Goal: Task Accomplishment & Management: Complete application form

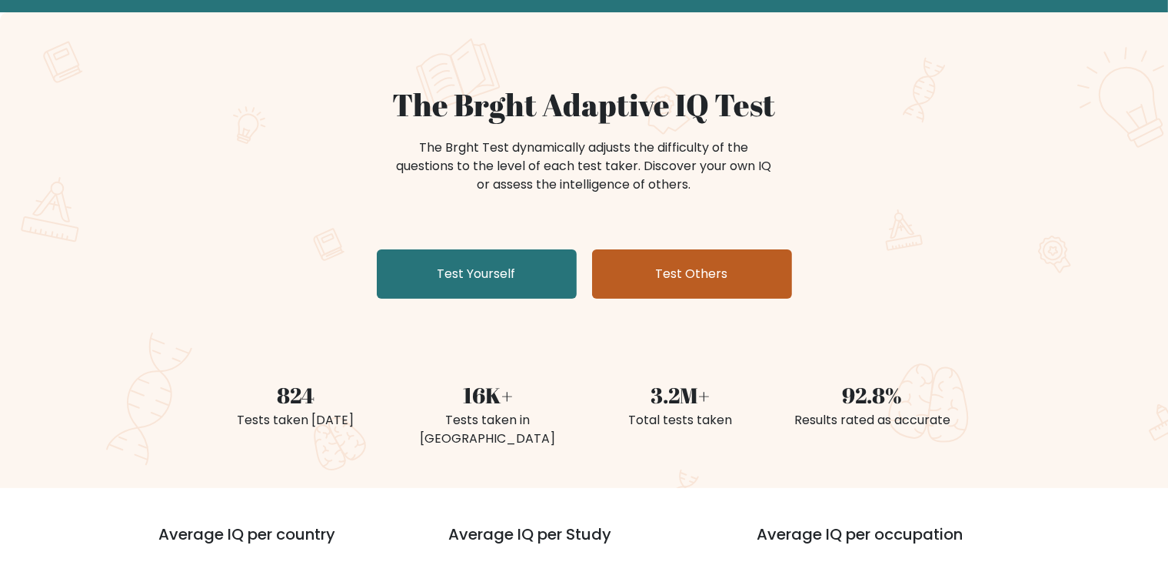
scroll to position [83, 0]
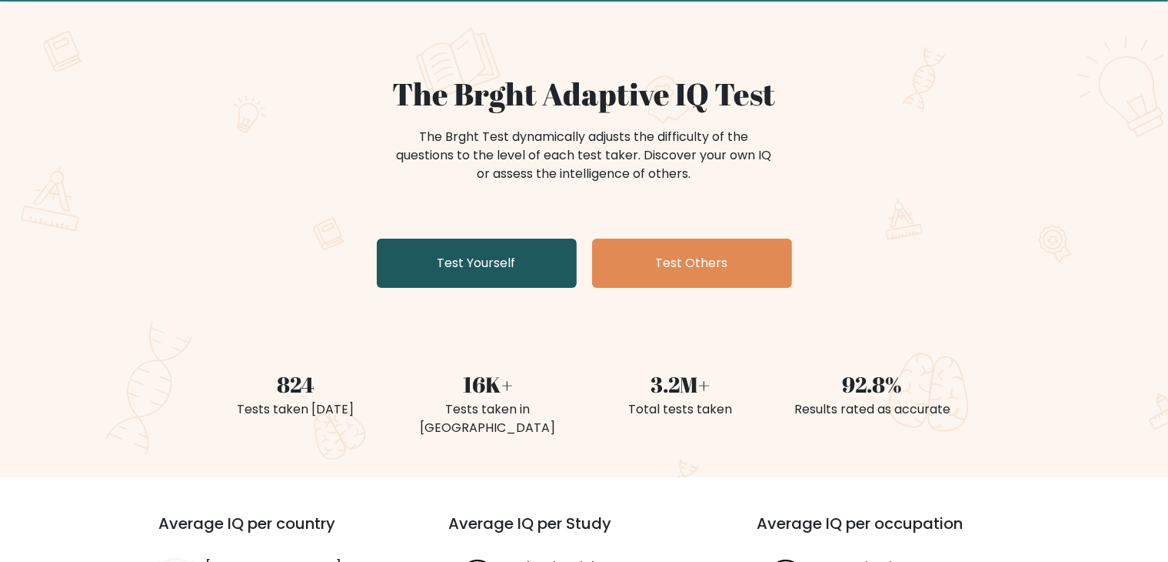
click at [507, 265] on link "Test Yourself" at bounding box center [477, 262] width 200 height 49
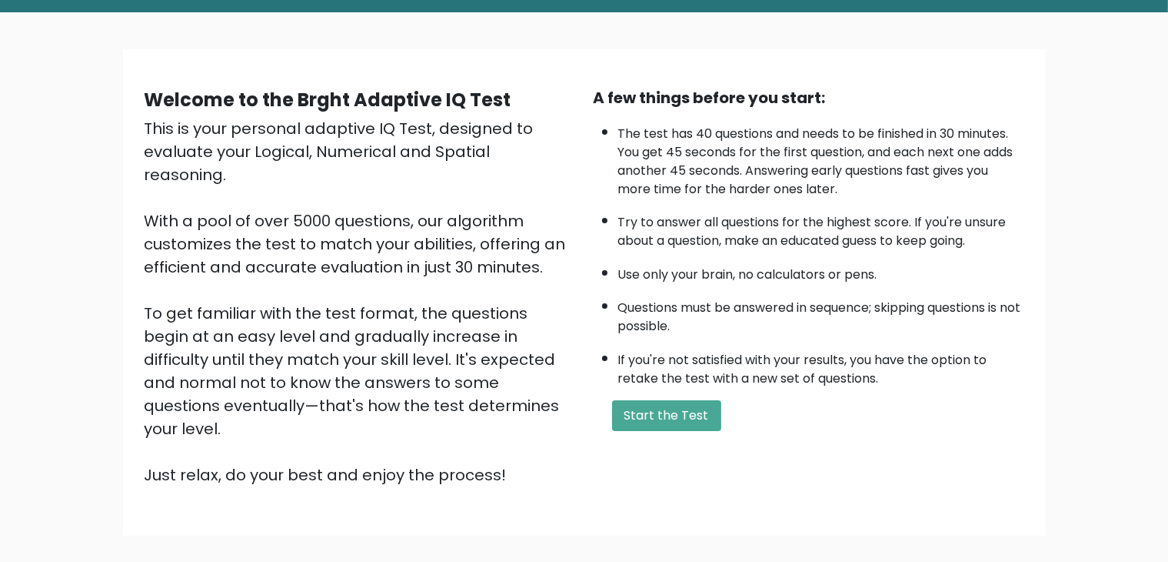
scroll to position [73, 0]
click at [660, 407] on button "Start the Test" at bounding box center [666, 414] width 109 height 31
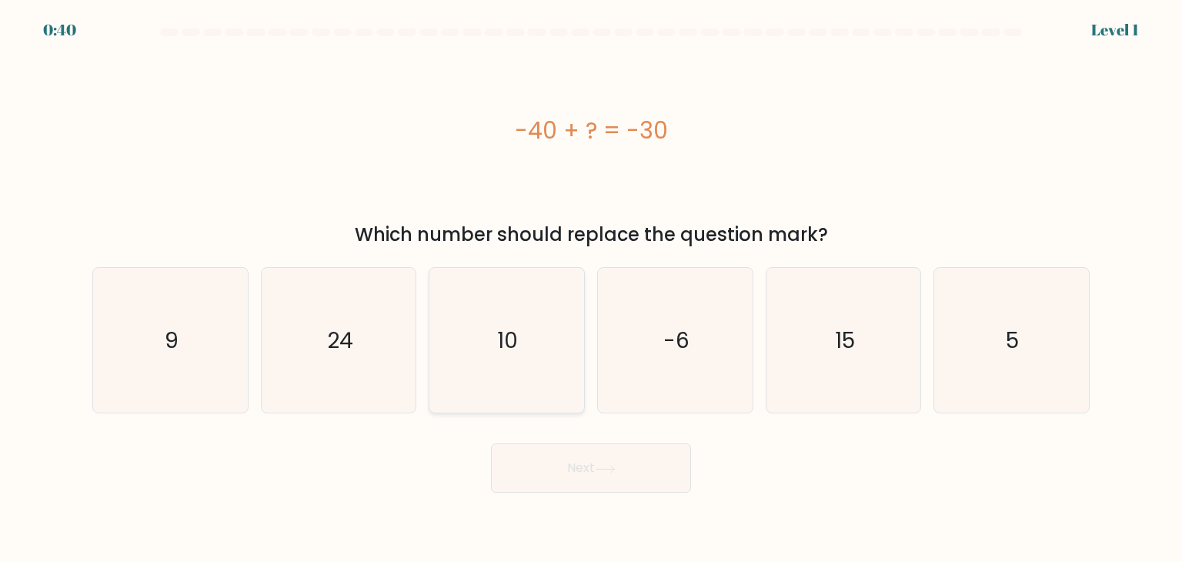
click at [535, 336] on icon "10" at bounding box center [506, 340] width 145 height 145
click at [591, 288] on input "c. 10" at bounding box center [591, 285] width 1 height 8
radio input "true"
click at [576, 468] on button "Next" at bounding box center [591, 467] width 200 height 49
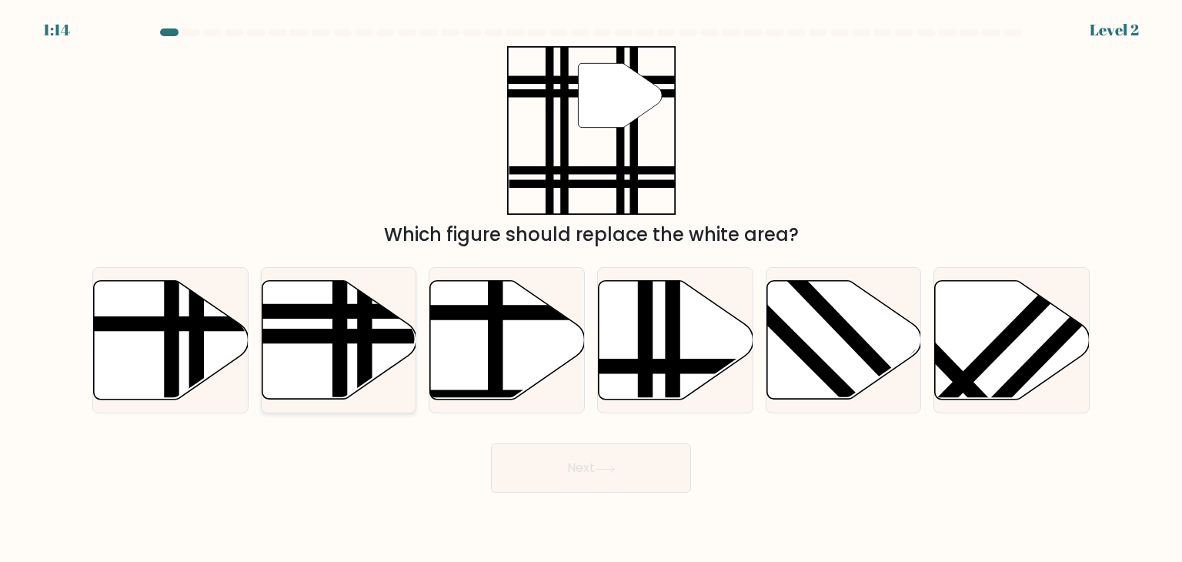
click at [340, 338] on line at bounding box center [340, 404] width 0 height 312
click at [591, 288] on input "b." at bounding box center [591, 285] width 1 height 8
radio input "true"
click at [605, 475] on button "Next" at bounding box center [591, 467] width 200 height 49
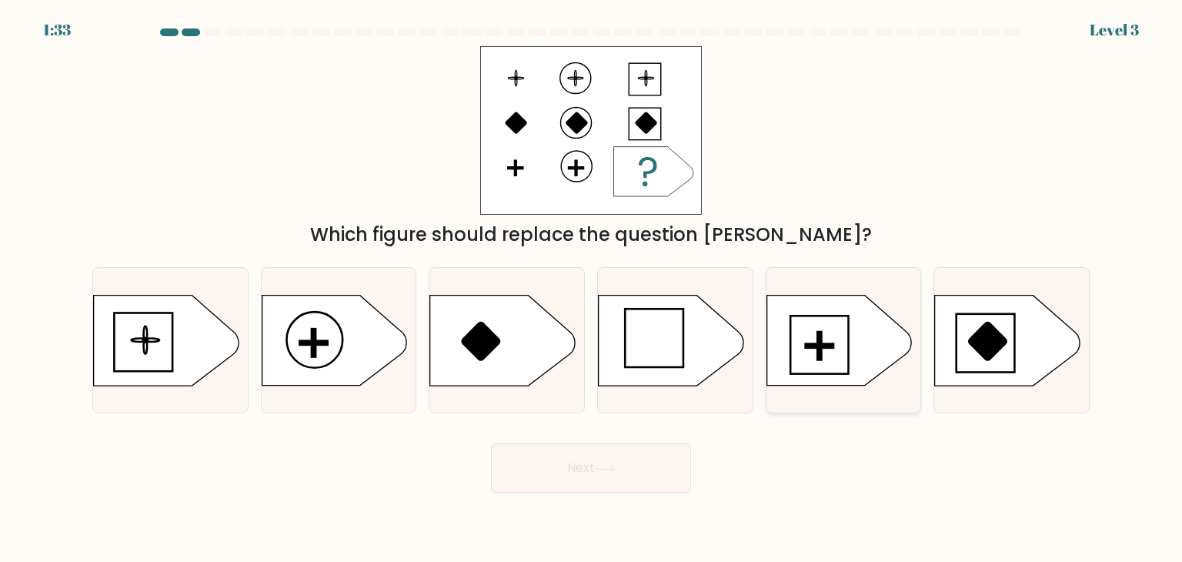
click at [855, 332] on icon at bounding box center [838, 340] width 145 height 90
click at [592, 288] on input "e." at bounding box center [591, 285] width 1 height 8
radio input "true"
click at [597, 469] on button "Next" at bounding box center [591, 467] width 200 height 49
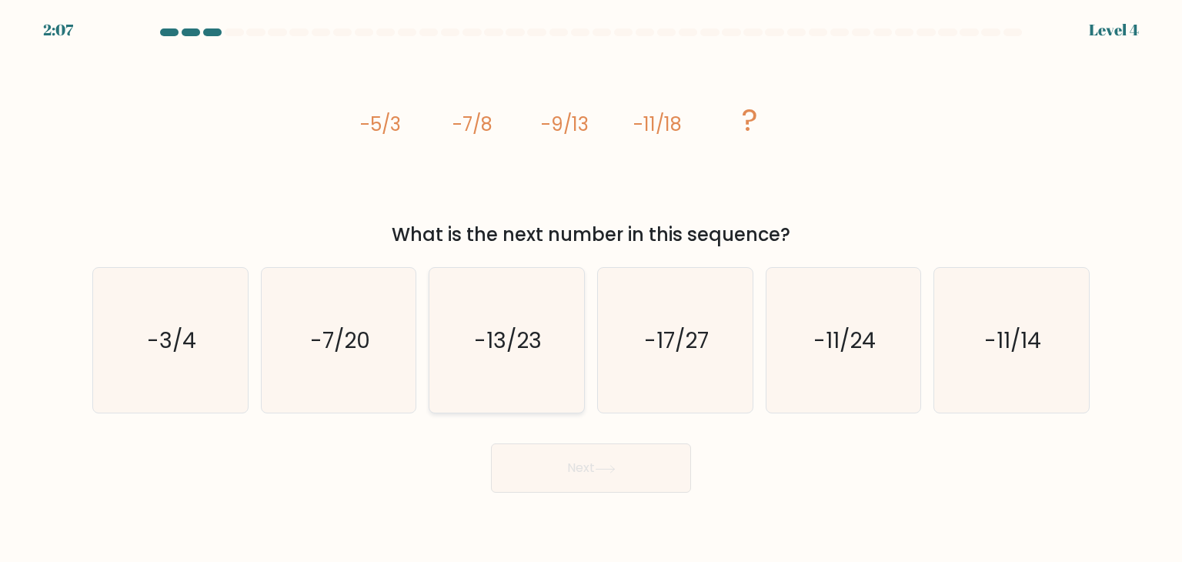
click at [514, 323] on icon "-13/23" at bounding box center [506, 340] width 145 height 145
click at [591, 288] on input "c. -13/23" at bounding box center [591, 285] width 1 height 8
radio input "true"
click at [555, 482] on button "Next" at bounding box center [591, 467] width 200 height 49
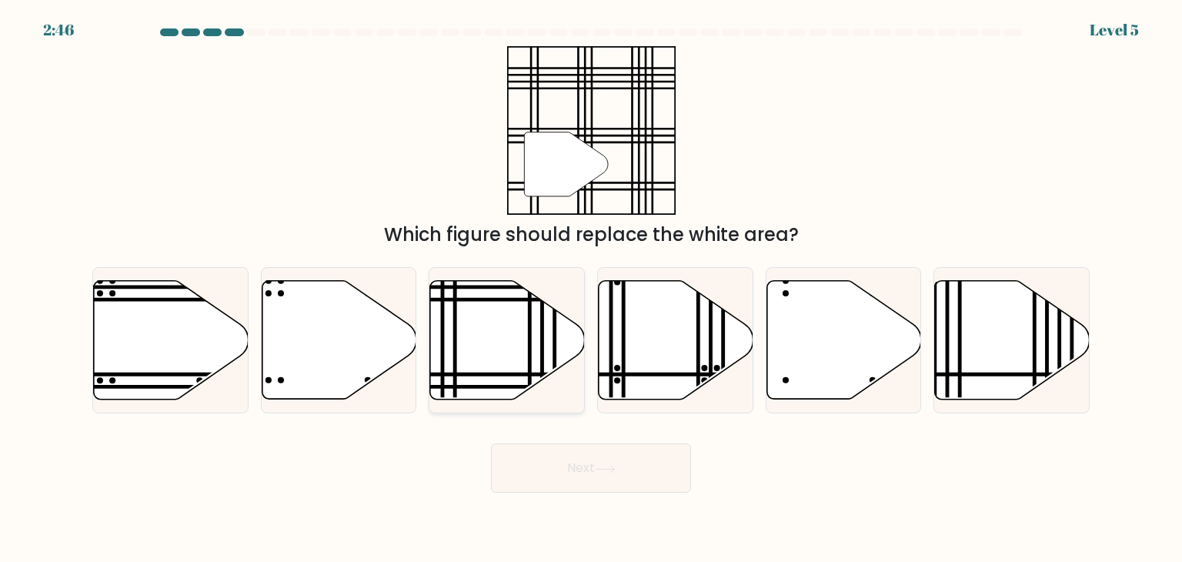
click at [496, 330] on icon at bounding box center [507, 340] width 155 height 118
click at [591, 288] on input "c." at bounding box center [591, 285] width 1 height 8
radio input "true"
click at [592, 472] on button "Next" at bounding box center [591, 467] width 200 height 49
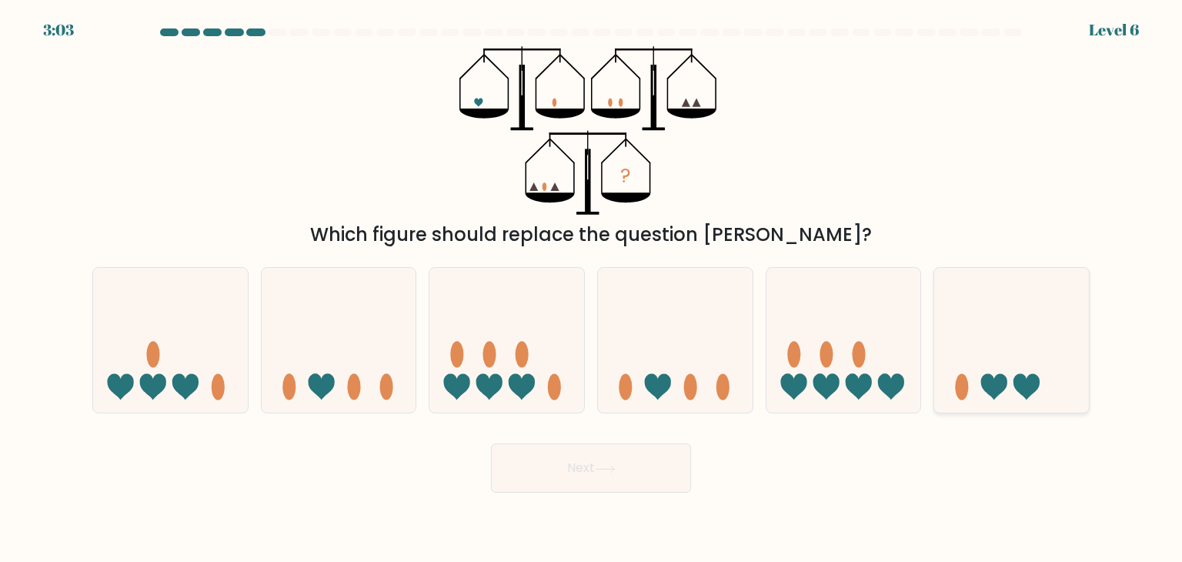
click at [996, 358] on icon at bounding box center [1011, 340] width 155 height 128
click at [592, 288] on input "f." at bounding box center [591, 285] width 1 height 8
radio input "true"
click at [584, 475] on button "Next" at bounding box center [591, 467] width 200 height 49
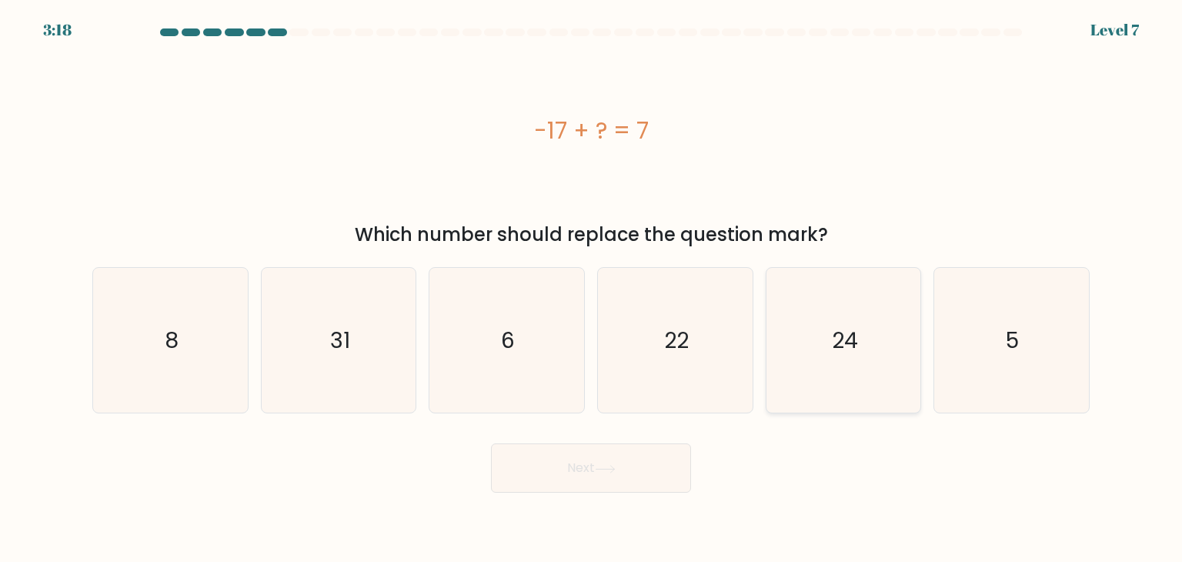
click at [822, 318] on icon "24" at bounding box center [843, 340] width 145 height 145
click at [592, 288] on input "e. 24" at bounding box center [591, 285] width 1 height 8
radio input "true"
click at [573, 481] on button "Next" at bounding box center [591, 467] width 200 height 49
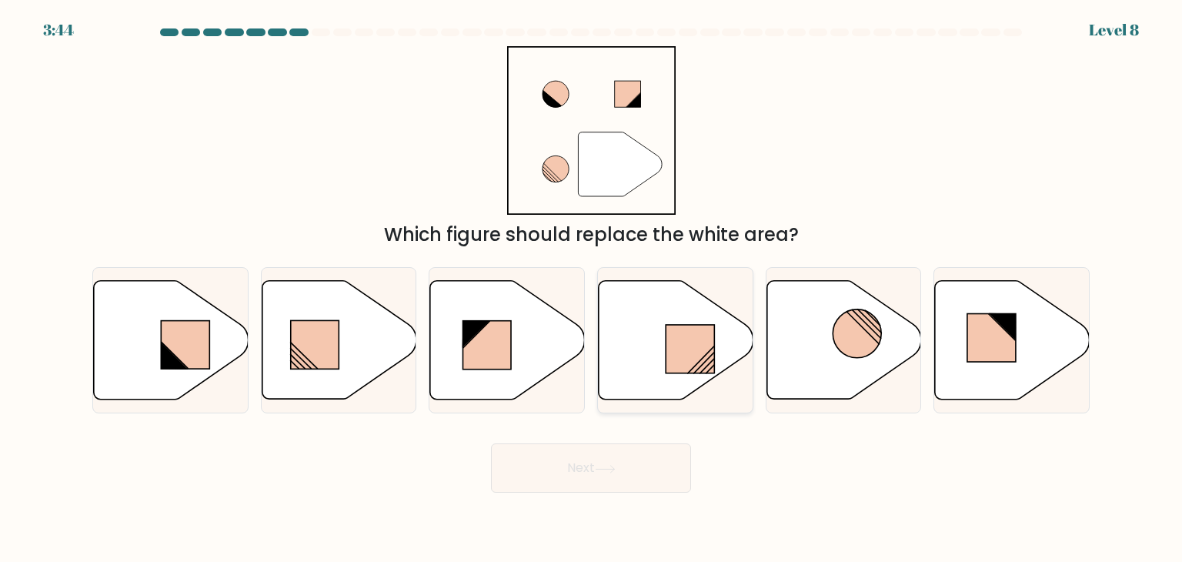
click at [682, 340] on rect at bounding box center [689, 349] width 48 height 48
click at [592, 288] on input "d." at bounding box center [591, 285] width 1 height 8
radio input "true"
click at [586, 480] on button "Next" at bounding box center [591, 467] width 200 height 49
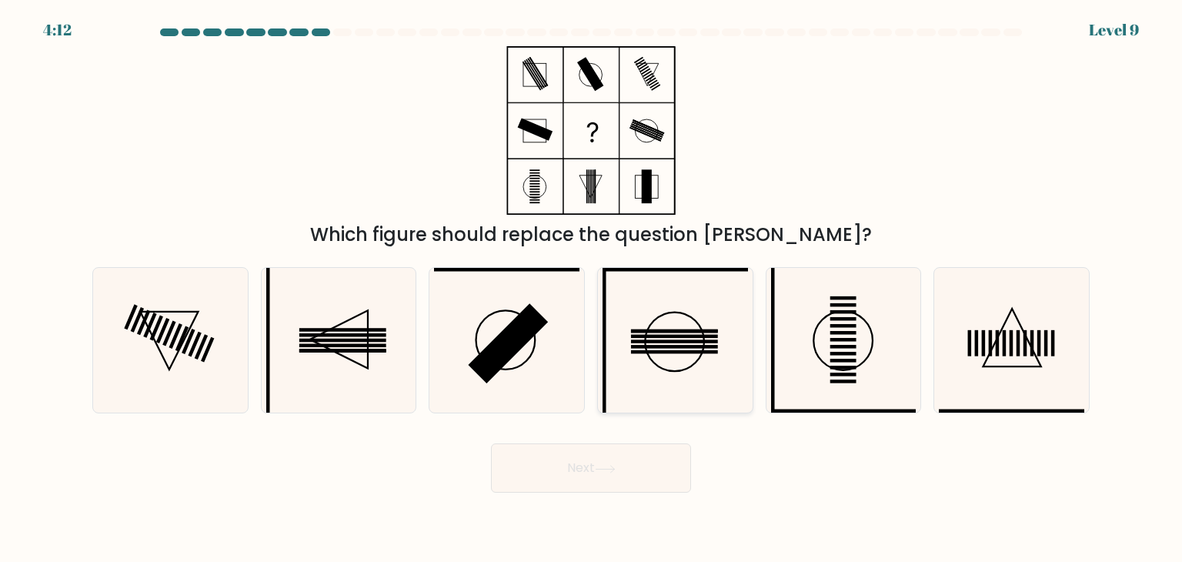
click at [655, 326] on icon at bounding box center [674, 340] width 145 height 145
click at [592, 288] on input "d." at bounding box center [591, 285] width 1 height 8
radio input "true"
click at [581, 445] on button "Next" at bounding box center [591, 467] width 200 height 49
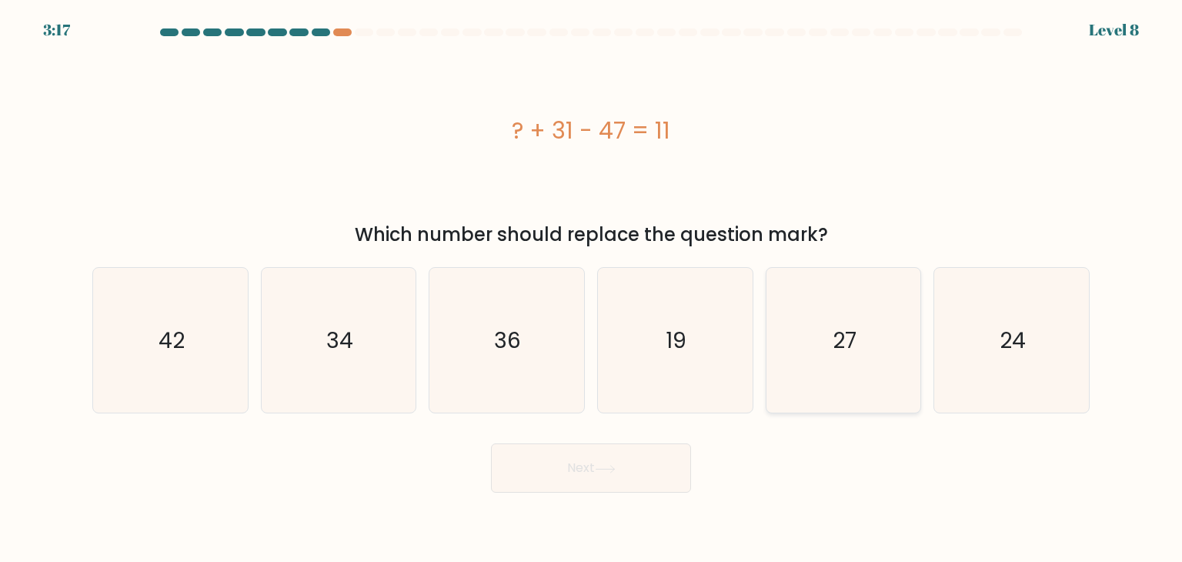
click at [872, 311] on icon "27" at bounding box center [843, 340] width 145 height 145
click at [592, 288] on input "e. 27" at bounding box center [591, 285] width 1 height 8
radio input "true"
click at [558, 478] on button "Next" at bounding box center [591, 467] width 200 height 49
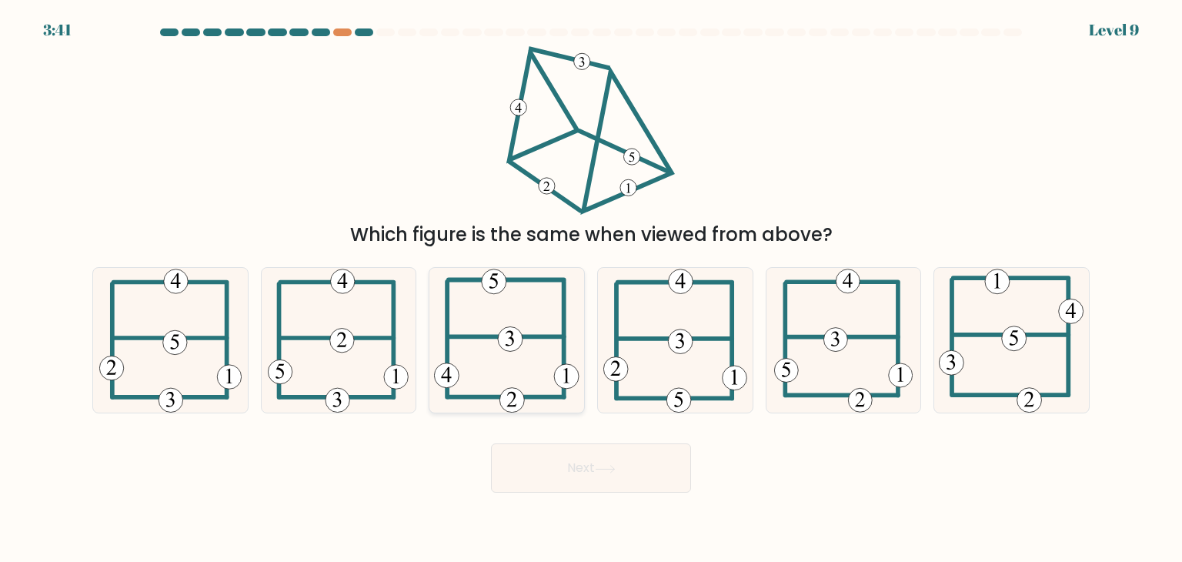
click at [521, 357] on icon at bounding box center [506, 340] width 145 height 145
click at [591, 288] on input "c." at bounding box center [591, 285] width 1 height 8
radio input "true"
click at [581, 478] on button "Next" at bounding box center [591, 467] width 200 height 49
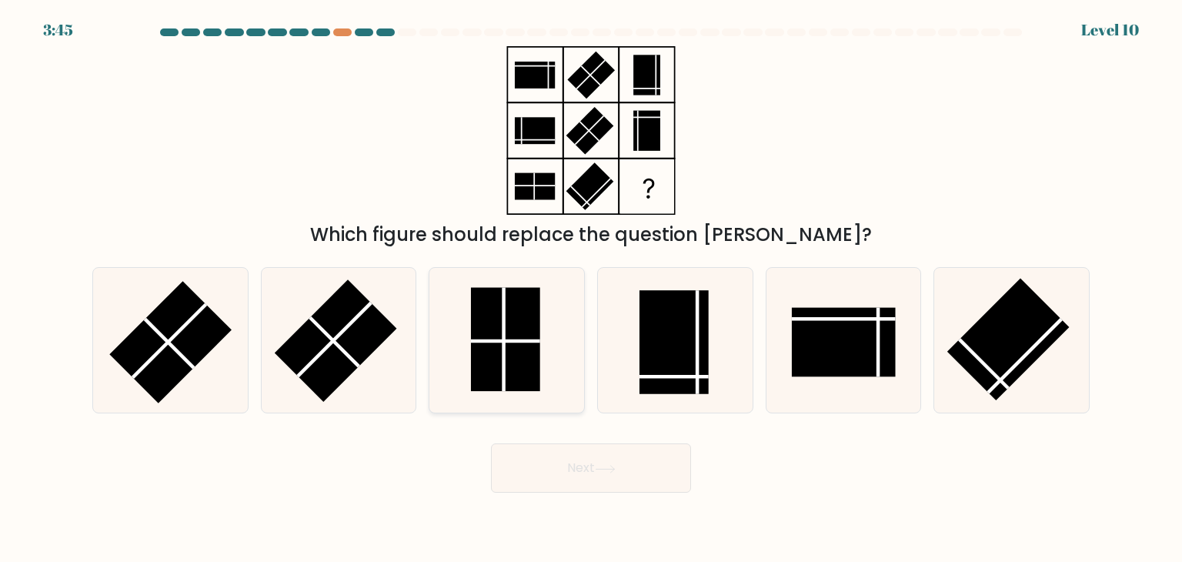
click at [520, 343] on rect at bounding box center [505, 340] width 69 height 104
click at [591, 288] on input "c." at bounding box center [591, 285] width 1 height 8
radio input "true"
click at [560, 451] on button "Next" at bounding box center [591, 467] width 200 height 49
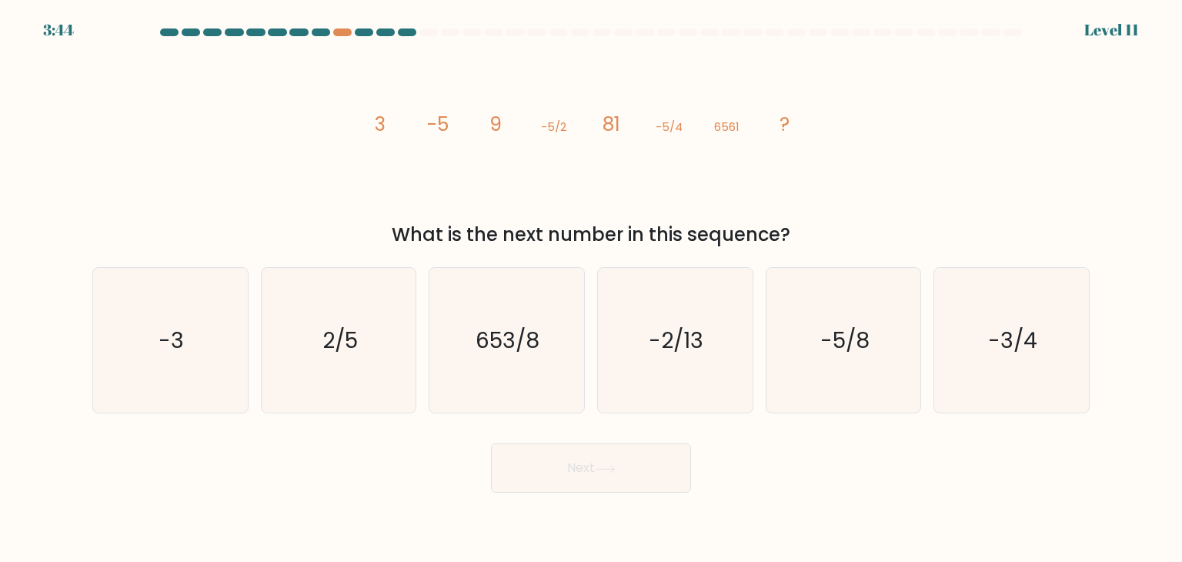
click at [548, 475] on button "Next" at bounding box center [591, 467] width 200 height 49
click at [602, 202] on icon "image/svg+xml 3 -5 9 -5/2 81 -5/4 6561 ?" at bounding box center [591, 130] width 462 height 168
click at [852, 345] on text "-5/8" at bounding box center [844, 340] width 49 height 31
click at [592, 288] on input "e. -5/8" at bounding box center [591, 285] width 1 height 8
radio input "true"
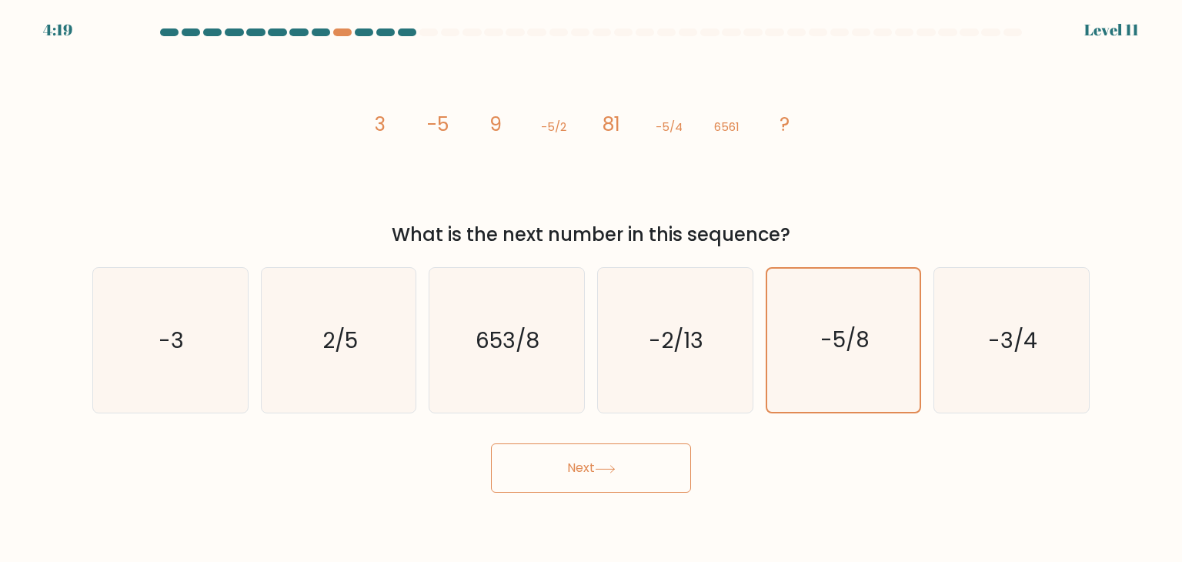
click at [618, 454] on button "Next" at bounding box center [591, 467] width 200 height 49
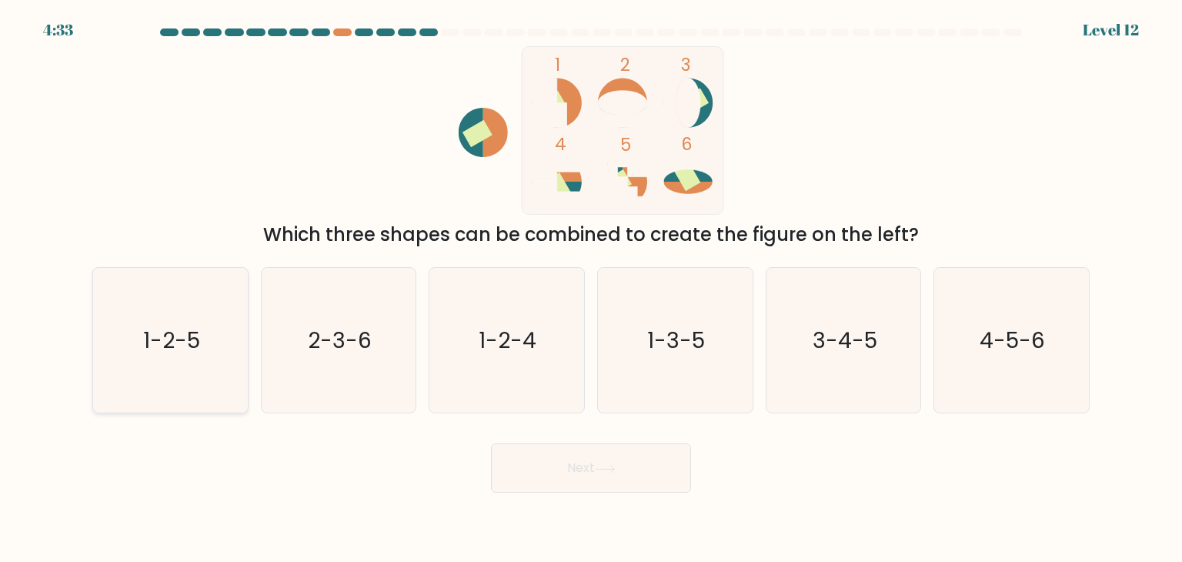
click at [206, 336] on icon "1-2-5" at bounding box center [170, 340] width 145 height 145
click at [591, 288] on input "a. 1-2-5" at bounding box center [591, 285] width 1 height 8
radio input "true"
click at [363, 318] on icon "2-3-6" at bounding box center [338, 340] width 145 height 145
click at [591, 288] on input "b. 2-3-6" at bounding box center [591, 285] width 1 height 8
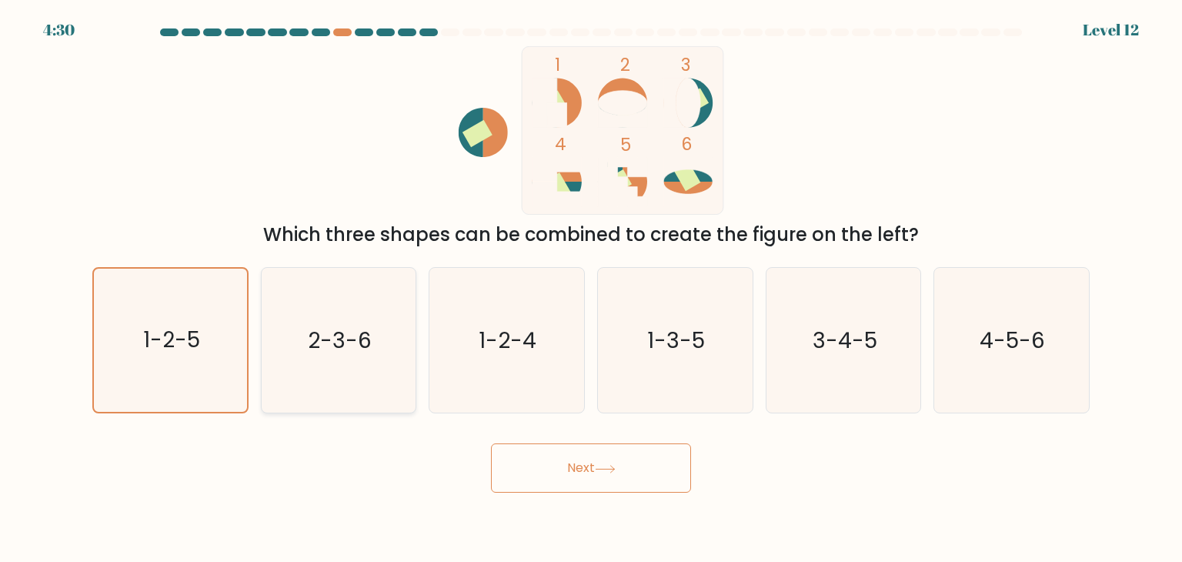
radio input "true"
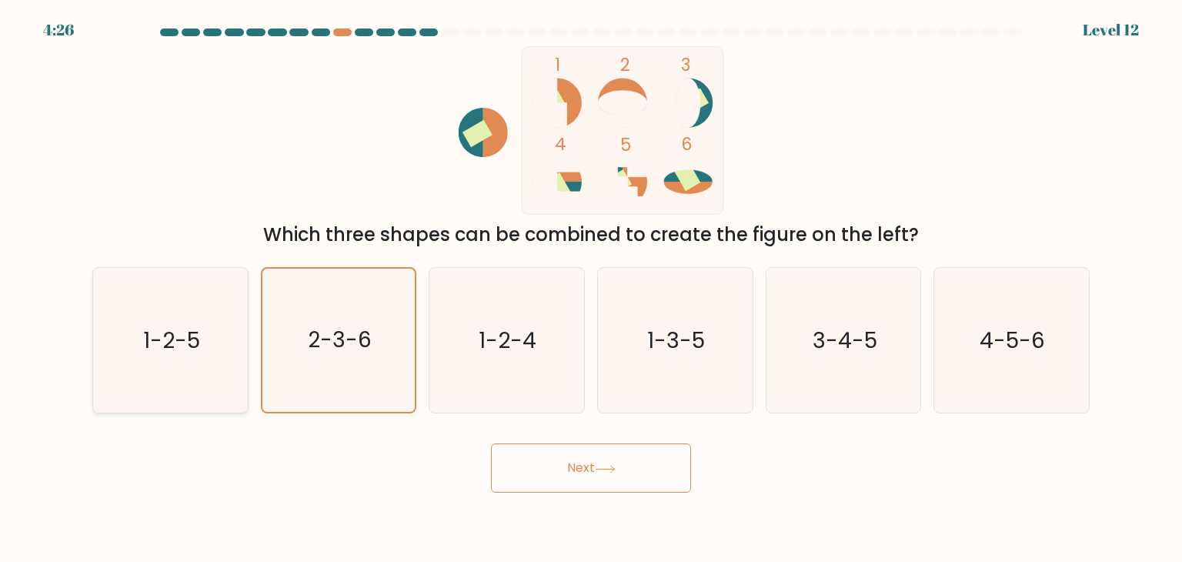
click at [212, 328] on icon "1-2-5" at bounding box center [170, 340] width 145 height 145
click at [591, 288] on input "a. 1-2-5" at bounding box center [591, 285] width 1 height 8
radio input "true"
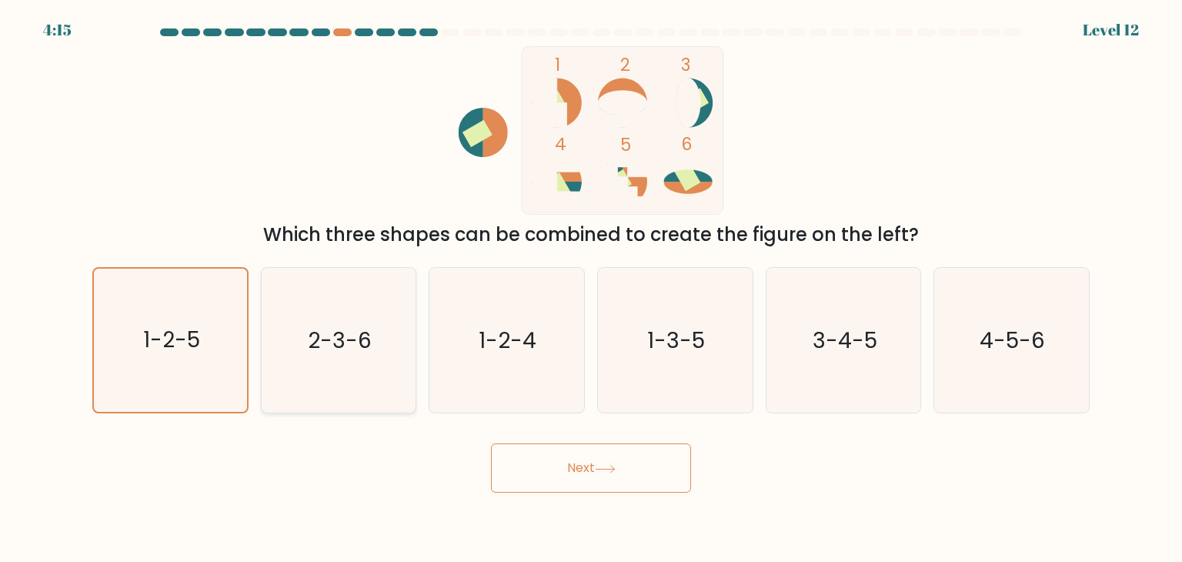
click at [347, 333] on text "2-3-6" at bounding box center [340, 340] width 64 height 31
click at [591, 288] on input "b. 2-3-6" at bounding box center [591, 285] width 1 height 8
radio input "true"
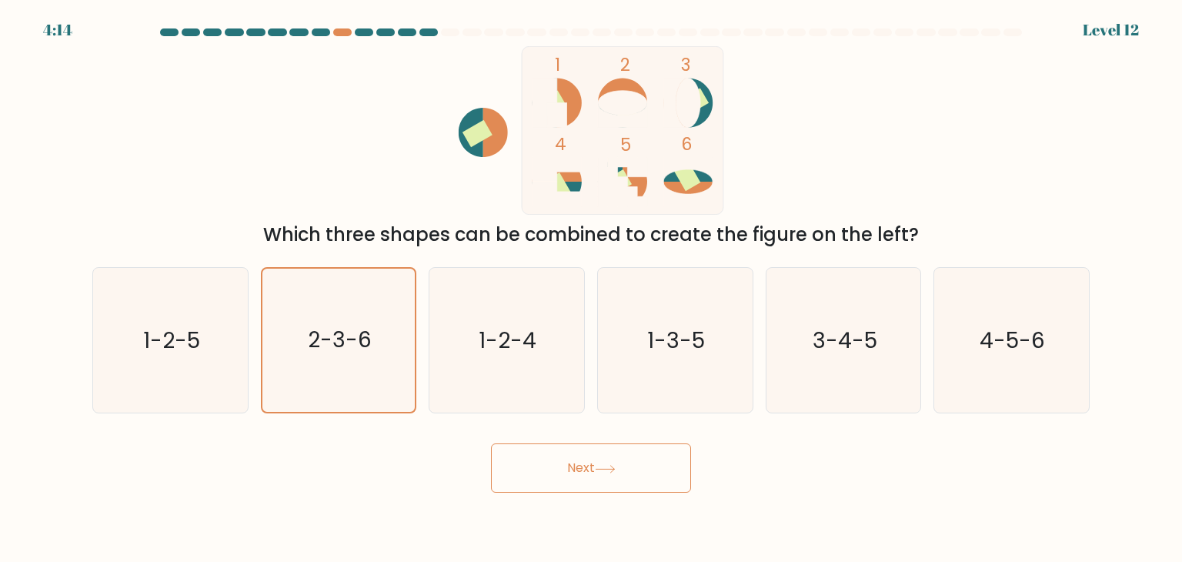
click at [591, 471] on button "Next" at bounding box center [591, 467] width 200 height 49
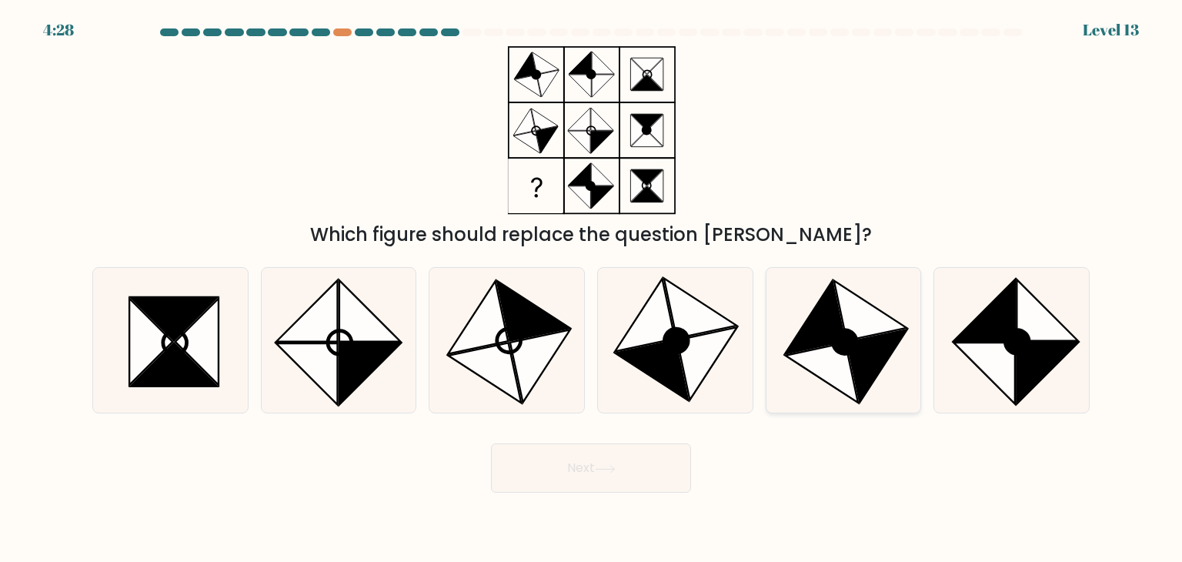
click at [871, 336] on icon at bounding box center [877, 365] width 60 height 73
click at [592, 288] on input "e." at bounding box center [591, 285] width 1 height 8
radio input "true"
click at [602, 477] on button "Next" at bounding box center [591, 467] width 200 height 49
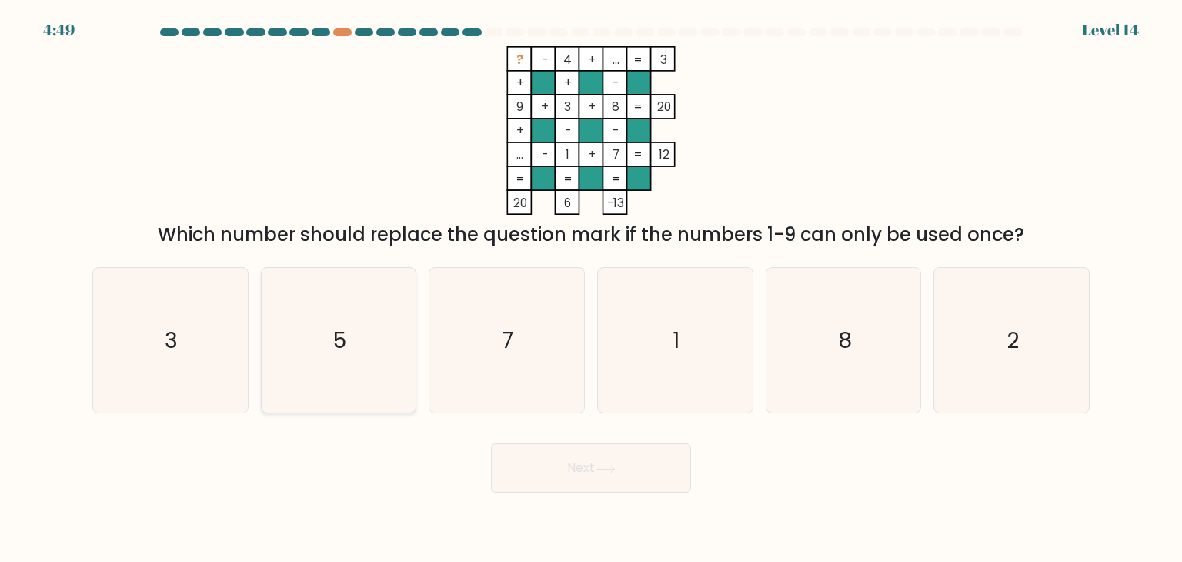
click at [375, 358] on icon "5" at bounding box center [338, 340] width 145 height 145
click at [591, 288] on input "b. 5" at bounding box center [591, 285] width 1 height 8
radio input "true"
click at [575, 468] on button "Next" at bounding box center [591, 467] width 200 height 49
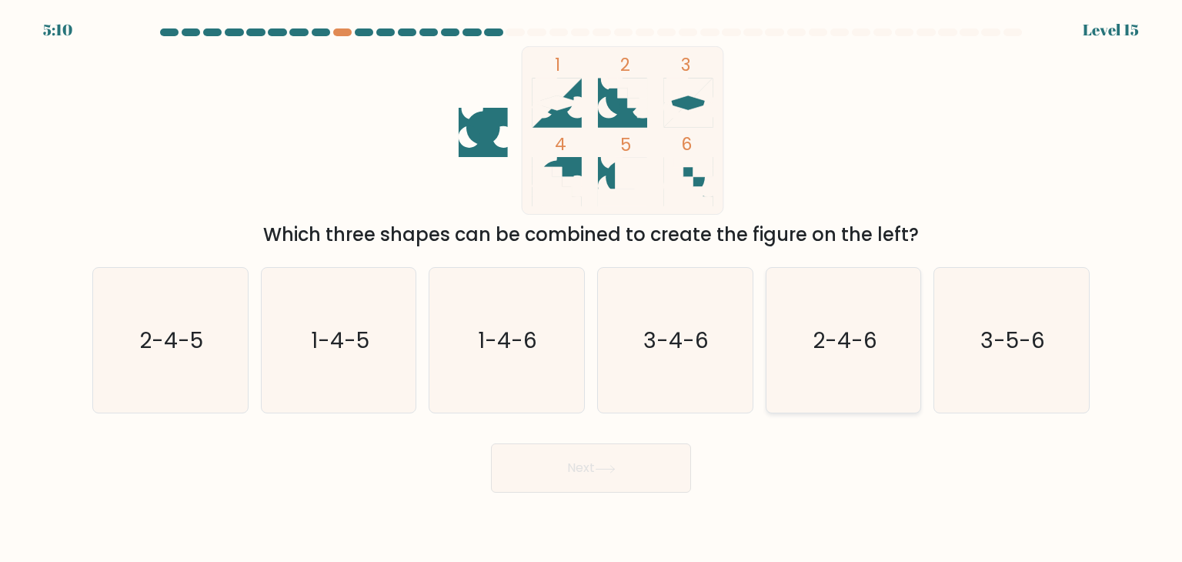
click at [872, 349] on text "2-4-6" at bounding box center [844, 340] width 65 height 31
click at [592, 288] on input "e. 2-4-6" at bounding box center [591, 285] width 1 height 8
radio input "true"
click at [625, 459] on button "Next" at bounding box center [591, 467] width 200 height 49
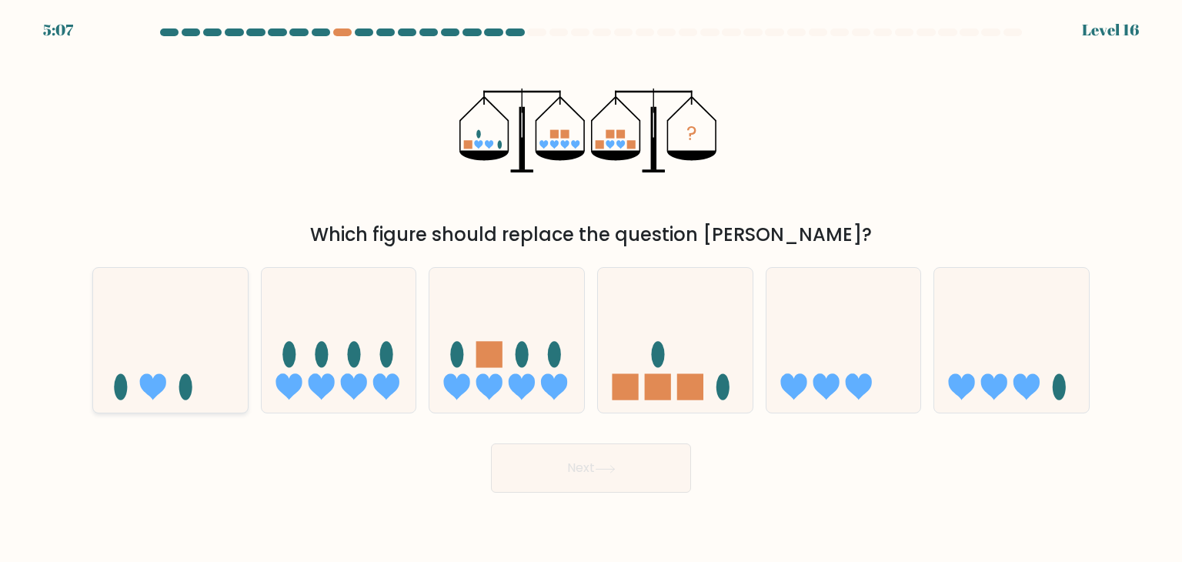
click at [160, 329] on icon at bounding box center [170, 340] width 155 height 128
click at [591, 288] on input "a." at bounding box center [591, 285] width 1 height 8
radio input "true"
click at [529, 465] on button "Next" at bounding box center [591, 467] width 200 height 49
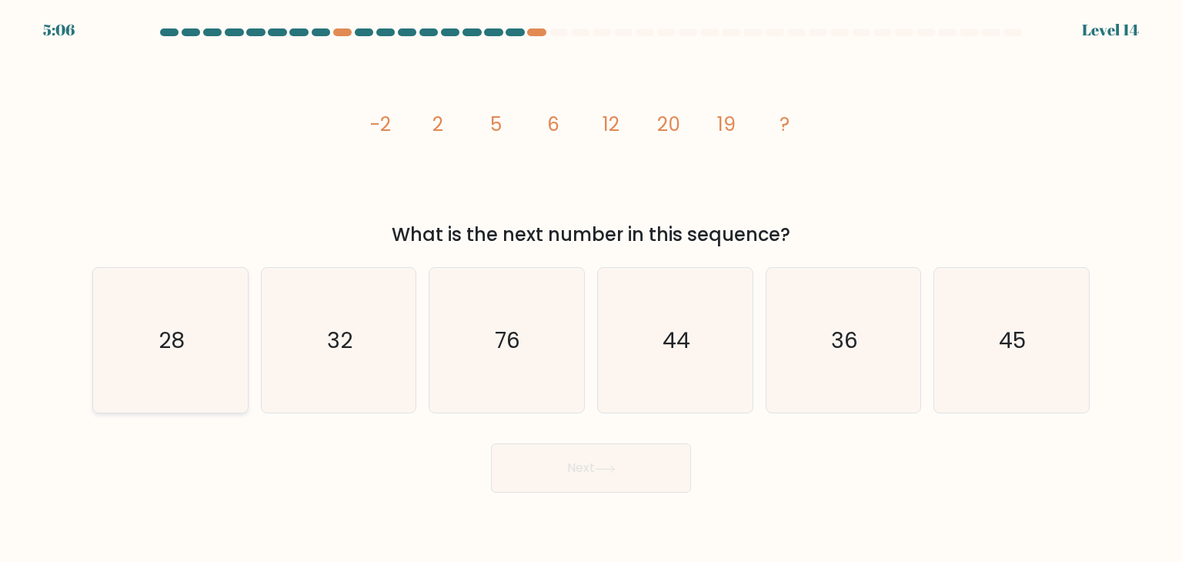
click at [175, 361] on icon "28" at bounding box center [170, 340] width 145 height 145
click at [591, 288] on input "a. 28" at bounding box center [591, 285] width 1 height 8
radio input "true"
click at [543, 452] on button "Next" at bounding box center [591, 467] width 200 height 49
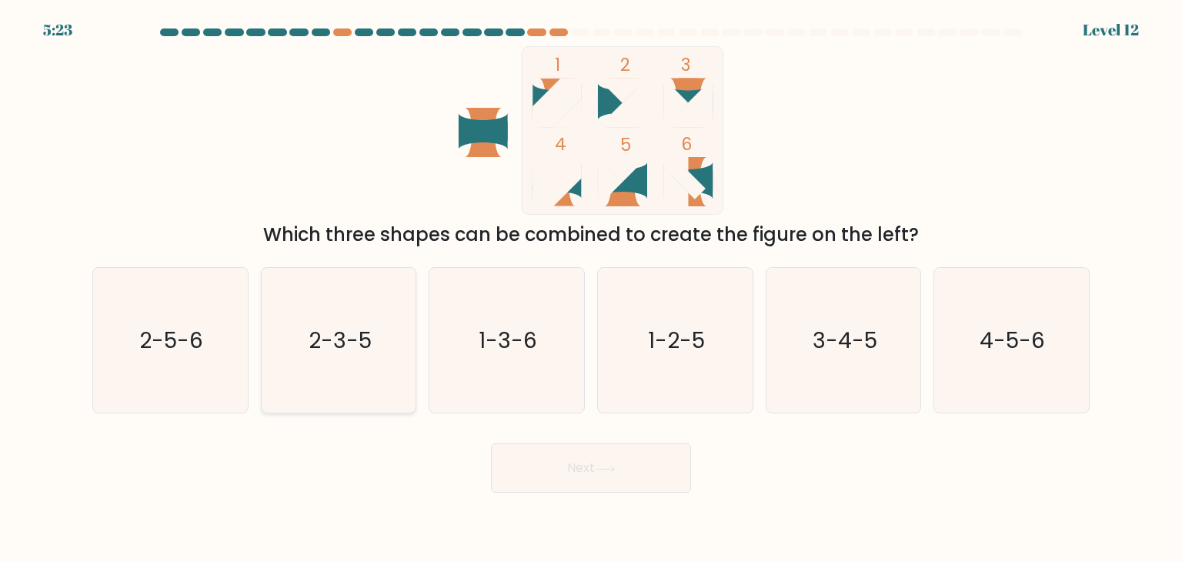
click at [398, 321] on icon "2-3-5" at bounding box center [338, 340] width 145 height 145
click at [591, 288] on input "b. 2-3-5" at bounding box center [591, 285] width 1 height 8
radio input "true"
click at [559, 465] on button "Next" at bounding box center [591, 467] width 200 height 49
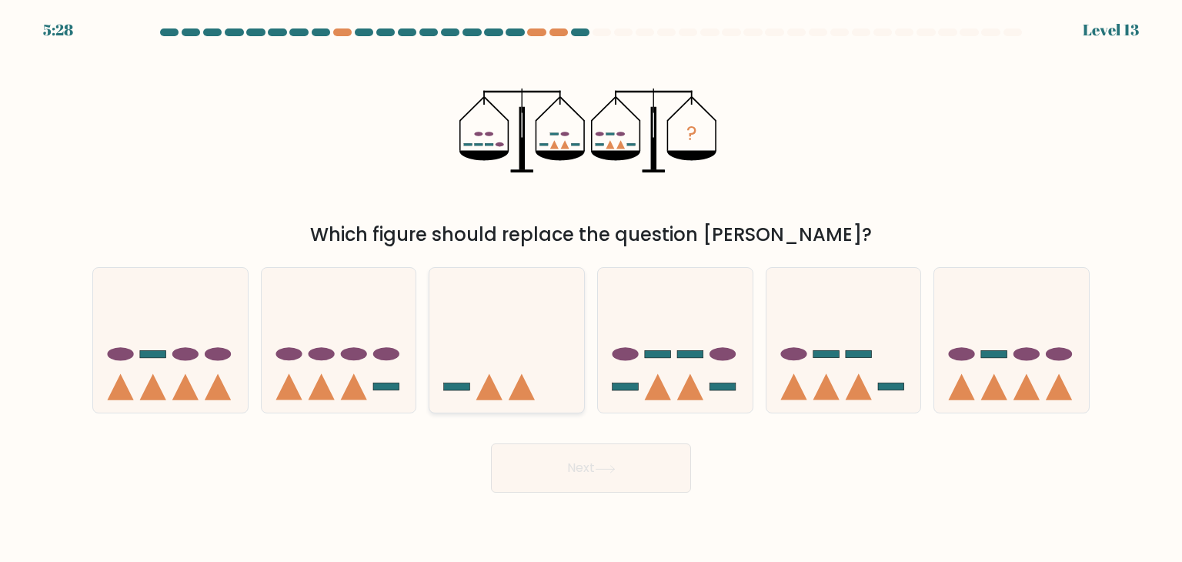
click at [535, 318] on icon at bounding box center [506, 340] width 155 height 128
click at [591, 288] on input "c." at bounding box center [591, 285] width 1 height 8
radio input "true"
click at [567, 474] on button "Next" at bounding box center [591, 467] width 200 height 49
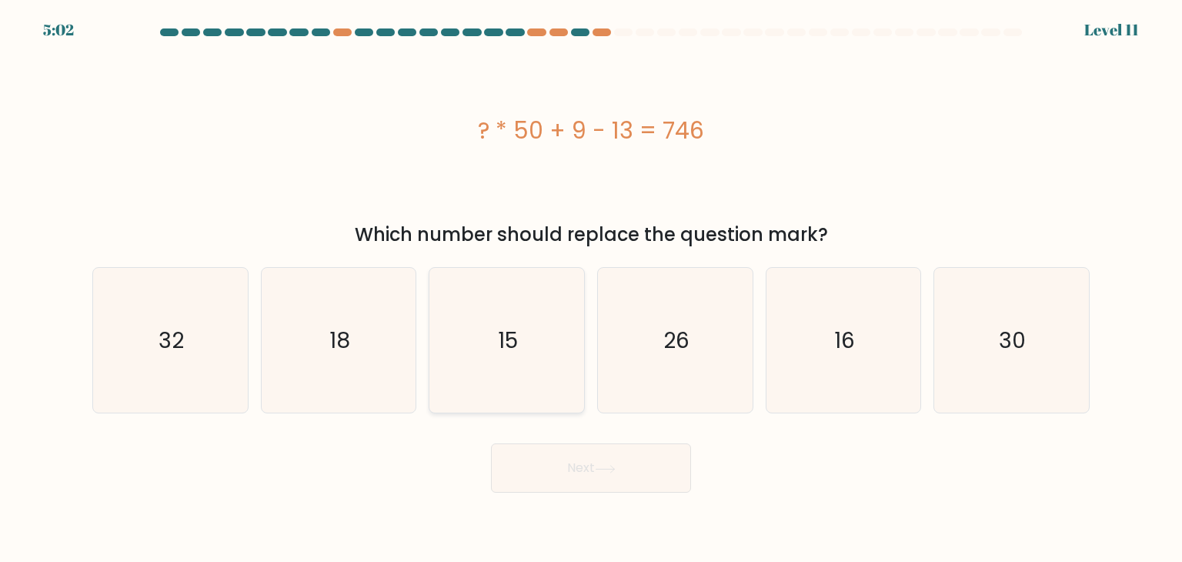
click at [515, 359] on icon "15" at bounding box center [506, 340] width 145 height 145
click at [591, 288] on input "c. 15" at bounding box center [591, 285] width 1 height 8
radio input "true"
click at [593, 469] on button "Next" at bounding box center [591, 467] width 200 height 49
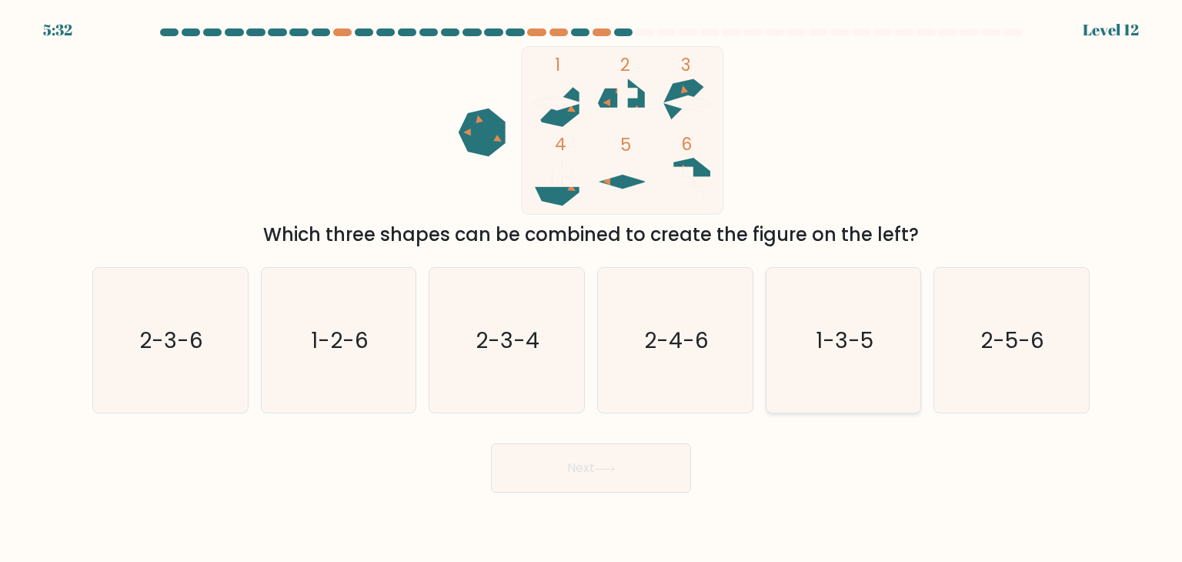
click at [855, 322] on icon "1-3-5" at bounding box center [843, 340] width 145 height 145
click at [592, 288] on input "e. 1-3-5" at bounding box center [591, 285] width 1 height 8
radio input "true"
click at [594, 449] on button "Next" at bounding box center [591, 467] width 200 height 49
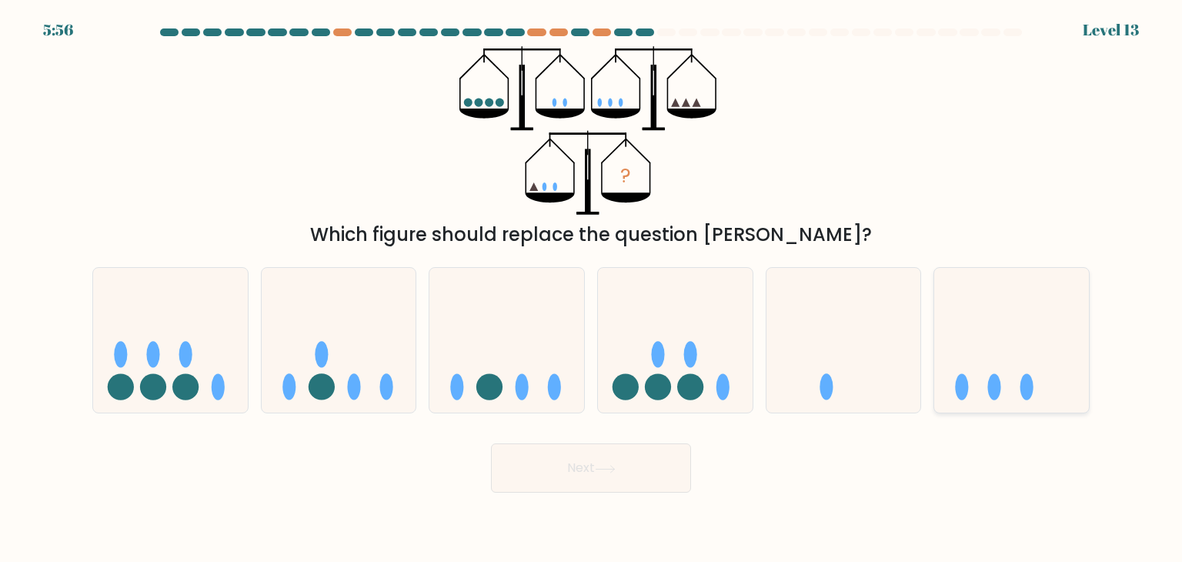
click at [1036, 318] on icon at bounding box center [1011, 340] width 155 height 128
click at [592, 288] on input "f." at bounding box center [591, 285] width 1 height 8
radio input "true"
click at [606, 468] on icon at bounding box center [605, 469] width 21 height 8
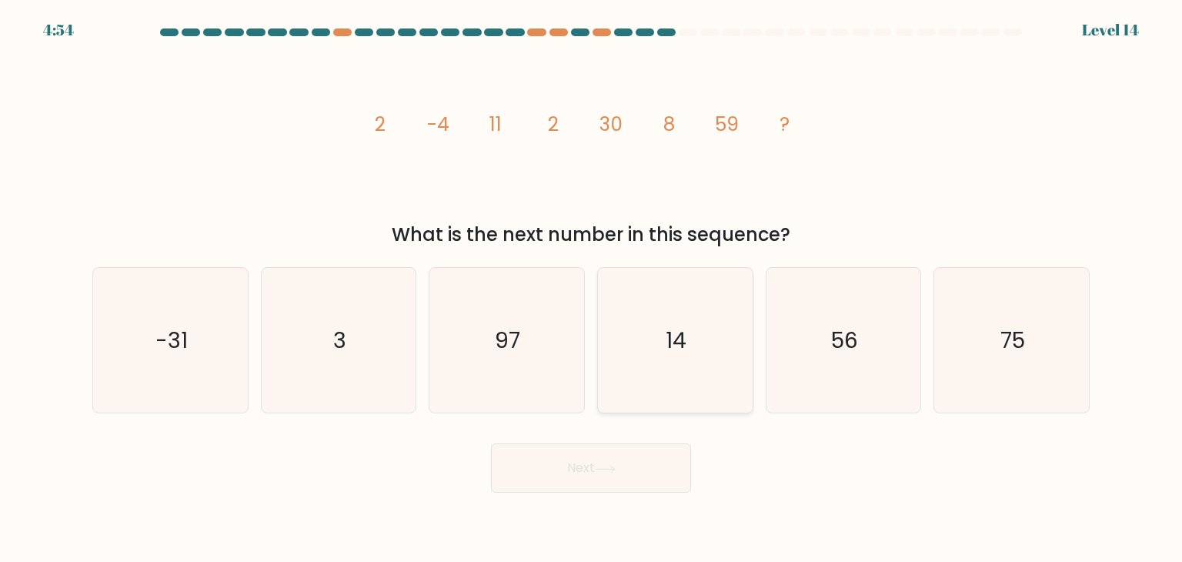
click at [714, 332] on icon "14" at bounding box center [674, 340] width 145 height 145
click at [592, 288] on input "d. 14" at bounding box center [591, 285] width 1 height 8
radio input "true"
click at [583, 469] on button "Next" at bounding box center [591, 467] width 200 height 49
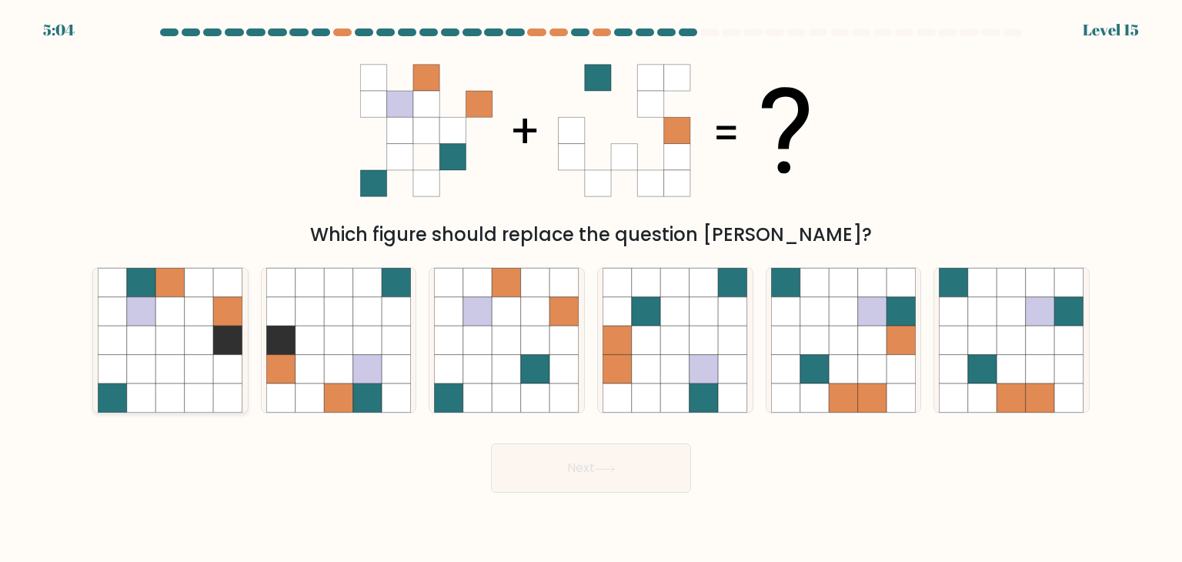
click at [185, 337] on icon at bounding box center [199, 339] width 29 height 29
click at [591, 288] on input "a." at bounding box center [591, 285] width 1 height 8
radio input "true"
click at [575, 462] on button "Next" at bounding box center [591, 467] width 200 height 49
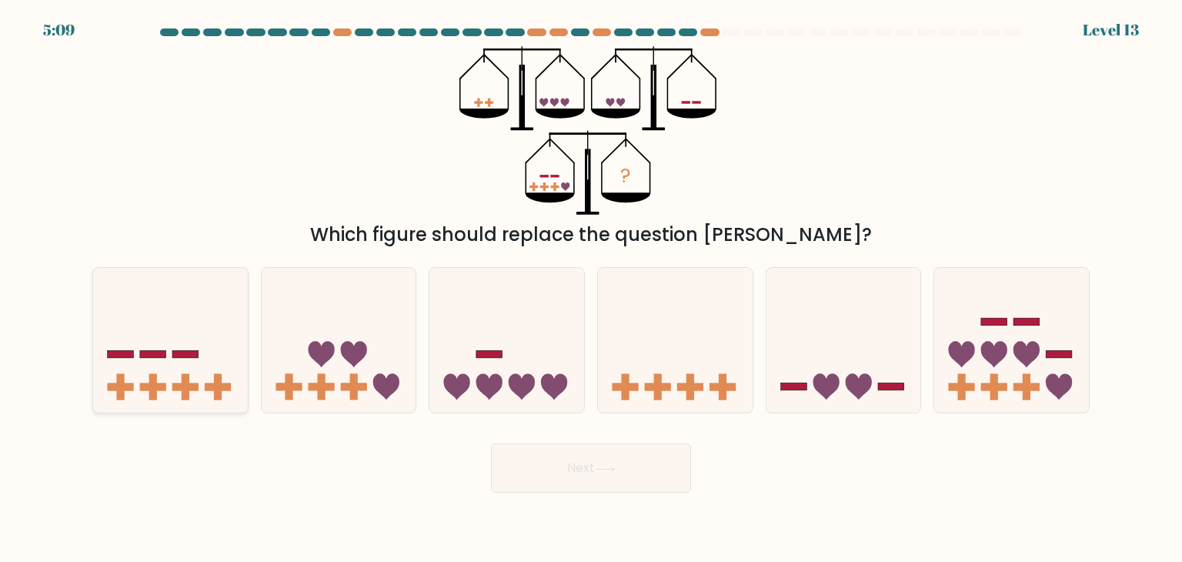
click at [180, 364] on icon at bounding box center [170, 340] width 155 height 128
click at [591, 288] on input "a." at bounding box center [591, 285] width 1 height 8
radio input "true"
click at [631, 370] on icon at bounding box center [675, 340] width 155 height 128
click at [592, 288] on input "d." at bounding box center [591, 285] width 1 height 8
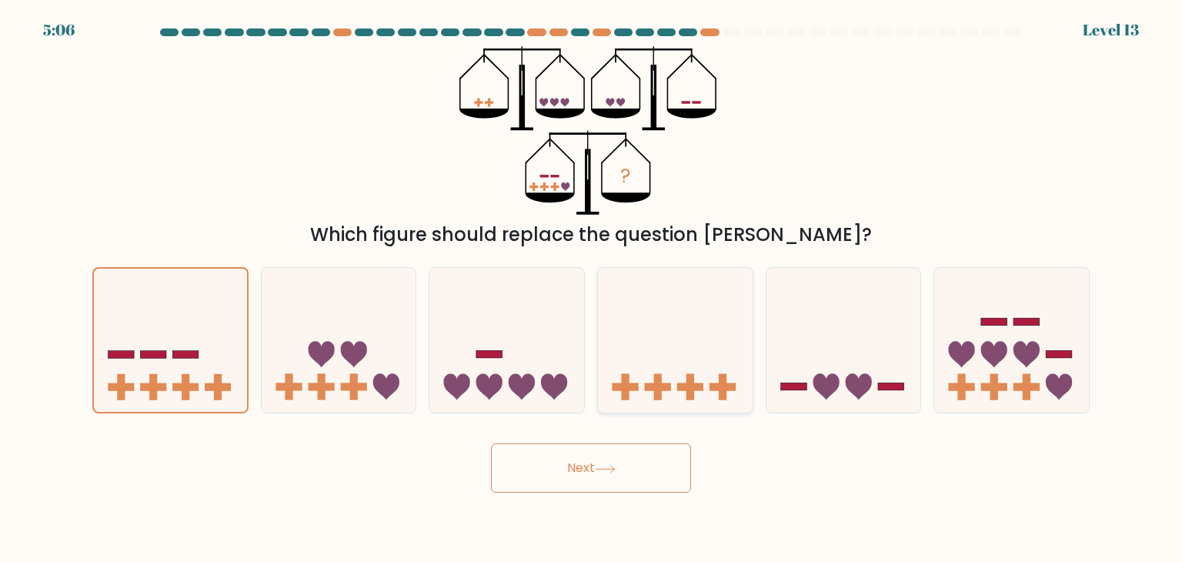
radio input "true"
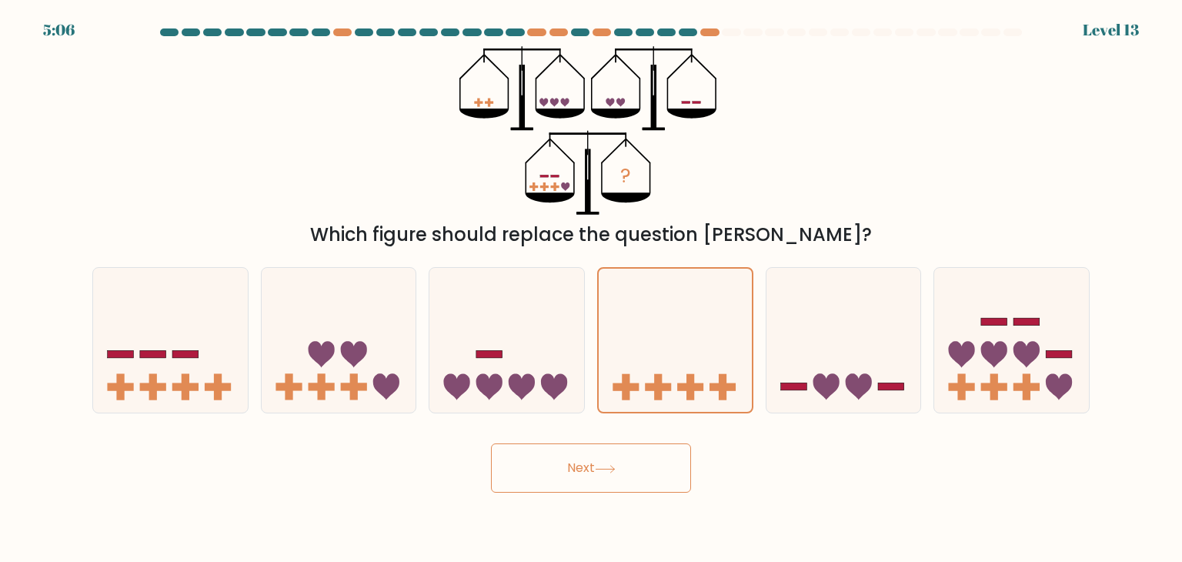
click at [607, 467] on icon at bounding box center [605, 469] width 21 height 8
